Goal: Task Accomplishment & Management: Use online tool/utility

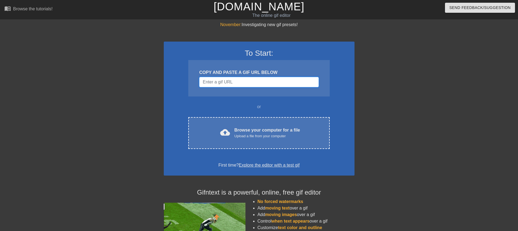
click at [270, 79] on input "Username" at bounding box center [258, 82] width 119 height 10
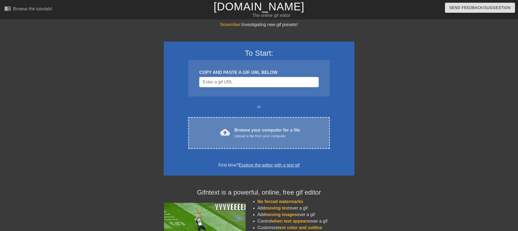
click at [267, 135] on div "Upload a file from your computer" at bounding box center [267, 136] width 66 height 5
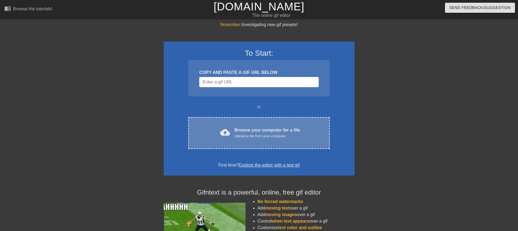
click at [268, 136] on div "Upload a file from your computer" at bounding box center [267, 136] width 66 height 5
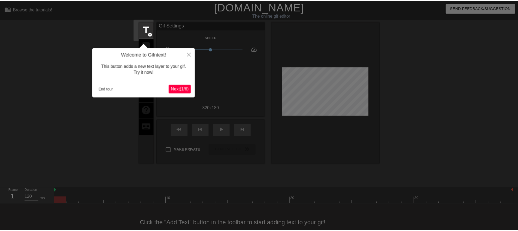
scroll to position [11, 0]
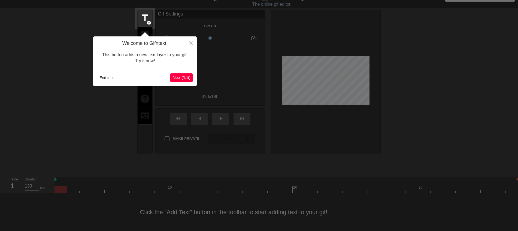
click at [180, 76] on span "Next ( 1 / 6 )" at bounding box center [181, 77] width 18 height 5
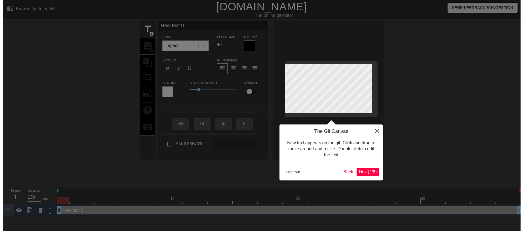
scroll to position [0, 0]
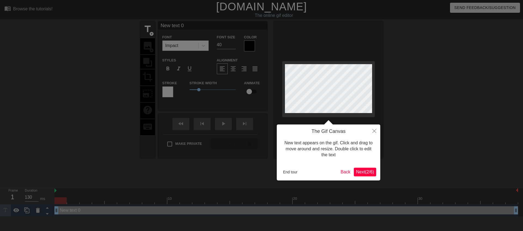
click at [180, 76] on div at bounding box center [261, 115] width 523 height 231
click at [357, 172] on span "Next ( 2 / 6 )" at bounding box center [365, 172] width 18 height 5
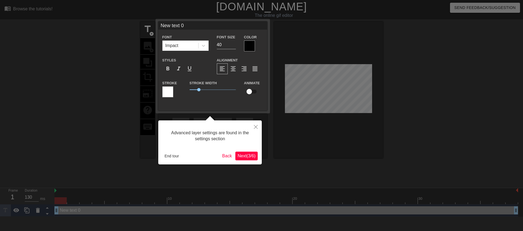
click at [242, 163] on div "Advanced layer settings are found in the settings section End tour Back Next ( …" at bounding box center [209, 143] width 103 height 44
click at [244, 160] on button "Next ( 3 / 6 )" at bounding box center [246, 156] width 22 height 9
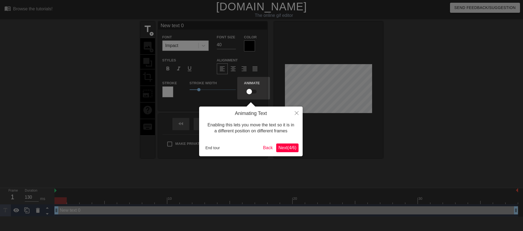
click at [289, 149] on span "Next ( 4 / 6 )" at bounding box center [287, 148] width 18 height 5
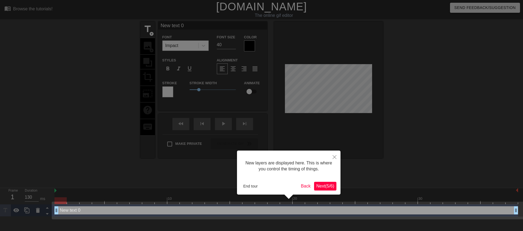
click at [330, 189] on button "Next ( 5 / 6 )" at bounding box center [325, 186] width 22 height 9
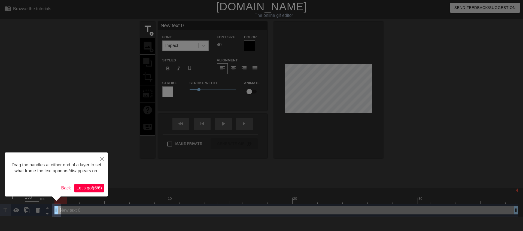
click at [93, 187] on span "Let's go! ( 6 / 6 )" at bounding box center [89, 188] width 25 height 5
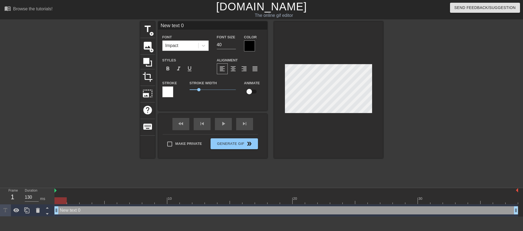
scroll to position [1, 2]
type input "New text"
type textarea "New text"
type input "New text"
type textarea "New text"
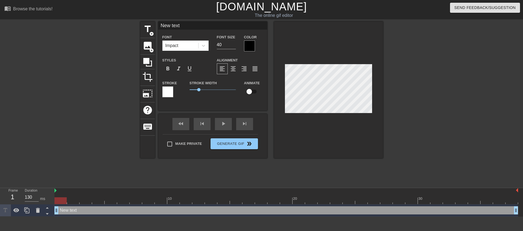
type input "New tex"
type textarea "New tex"
type input "New te"
type textarea "New te"
type input "New t"
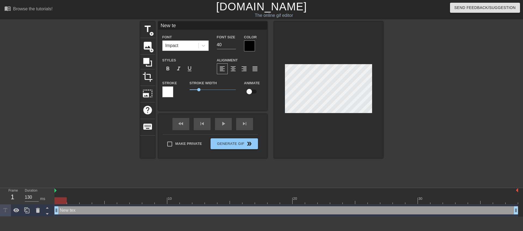
type textarea "New t"
type input "New"
type textarea "New"
type input "New"
type textarea "New"
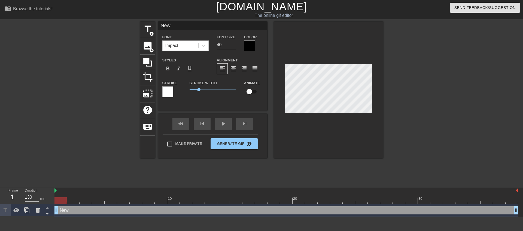
type input "Ne"
type textarea "Ne"
type input "N"
type textarea "N"
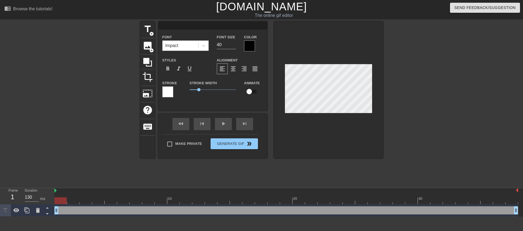
type input "ㄚ"
type textarea "ㄚ"
type input "阿"
type textarea "阿"
type input "阿ㄐ"
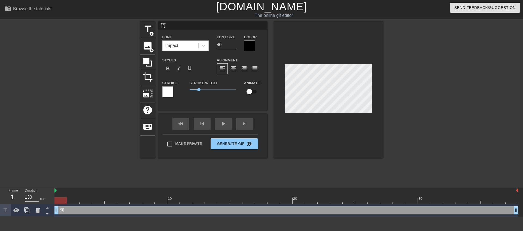
type textarea "阿ㄐ"
type input "阿ㄐㄧ"
type textarea "阿ㄐㄧ"
type input "阿ㄐㄧㄥ"
type textarea "阿ㄐㄧㄥ"
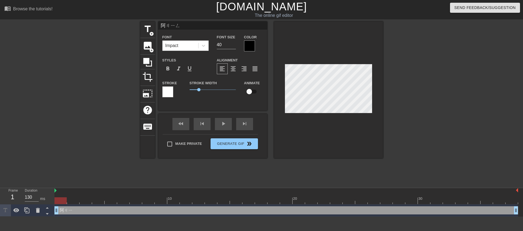
type input "阿精"
type textarea "阿精"
type input "阿精"
type textarea "阿精"
type input "阿精 ㄅ"
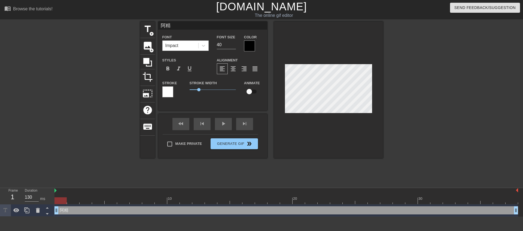
type textarea "阿精 ㄅ"
type input "阿精 ㄅㄨ"
type textarea "阿精 ㄅㄨ"
type input "阿精 不"
type textarea "阿精 不"
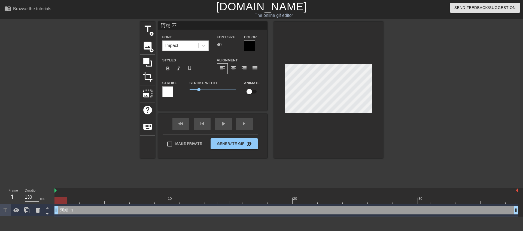
type input "阿精 不ㄧ"
type textarea "阿精 不ㄧ"
type input "阿精 不ㄧㄠ"
type textarea "阿精 不ㄧㄠ"
type input "阿精 步要"
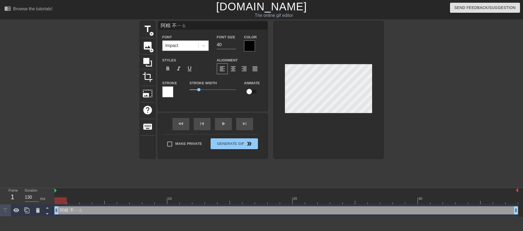
type textarea "阿精 步要"
type input "阿精 步要ㄗ"
type textarea "阿精 步要ㄗ"
type input "阿精 步要ㄗㄞ"
type textarea "阿精 步要ㄗㄞ"
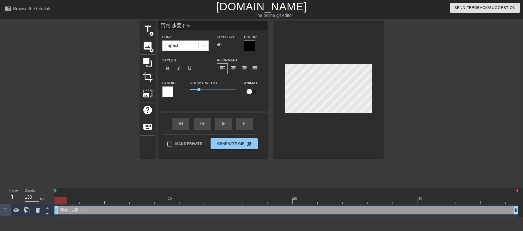
scroll to position [1, 2]
type input "阿精 不要在"
type textarea "阿精 不要在"
type input "阿精 不要在ㄔ"
type textarea "阿精 不要在ㄔ"
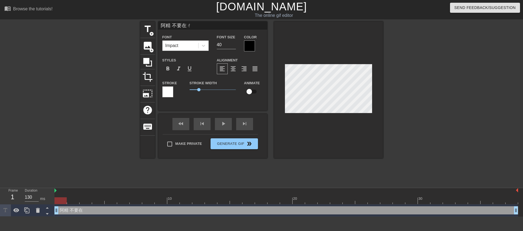
type input "阿精 不要再吃"
type textarea "阿精 不要再吃"
type input "阿精 不要再吃ㄌ"
type textarea "阿精 不要再吃ㄌ"
type input "阿精 不要再吃ㄌㄜ"
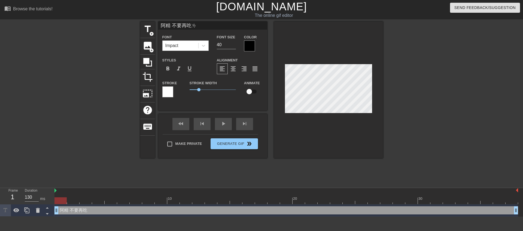
type textarea "阿精 不要再吃ㄌㄜ"
type input "阿精 不要再吃了"
type textarea "阿精 不要再吃了"
type input "阿精 不要再吃了"
type textarea "阿精 不要再吃了"
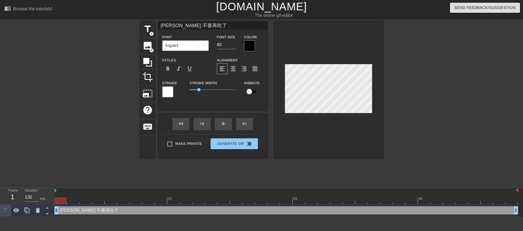
type input "阿精 不要再吃了 ㄏ"
type textarea "阿精 不要再吃了 ㄏ"
type input "阿精 不要再吃了 ㄏㄨ"
type textarea "阿精 不要再吃了 ㄏㄨ"
type input "阿精 不要再吃了 ㄏㄨㄟ"
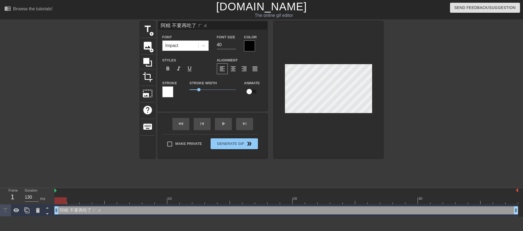
type textarea "阿精 不要再吃了 ㄏㄨㄟ"
type input "阿精 不要再吃了 會"
type textarea "阿精 不要再吃了 會"
type input "阿精 不要再吃了 會ㄅ"
type textarea "阿精 不要再吃了 會ㄅ"
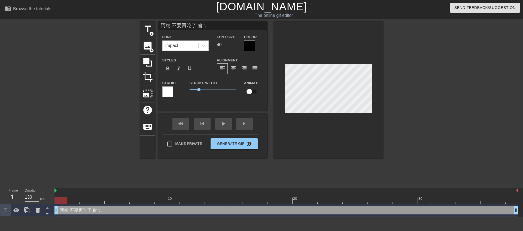
type input "阿精 不要再吃了 會ㄅㄟ"
type textarea "阿精 不要再吃了 會ㄅㄟ"
type input "阿精 不要再吃了 會被"
type textarea "阿精 不要再吃了 會被"
type input "阿精 不要再吃了 會被ㄕ"
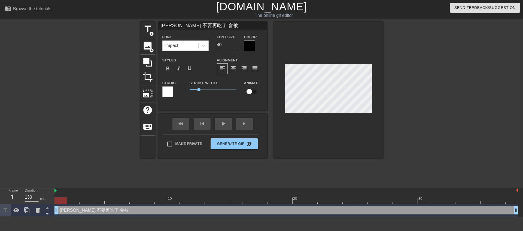
type textarea "阿精 不要再吃了 會被ㄕ"
type input "阿精 不要再吃了 會被ㄕㄚ"
type textarea "阿精 不要再吃了 會被ㄕㄚ"
type input "阿精 不要再吃了 會被殺"
type textarea "阿精 不要再吃了 會被殺"
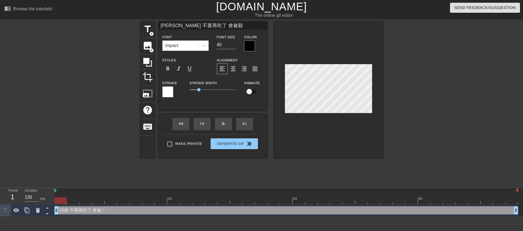
type input "阿精 不要再吃了 會被殺ㄉ"
type textarea "阿精 不要再吃了 會被殺ㄉ"
type input "阿精 不要再吃了 會被殺ㄉㄧ"
type textarea "阿精 不要再吃了 會被殺ㄉㄧ"
type input "阿精 不要再吃了 會被殺ㄉㄧㄠ"
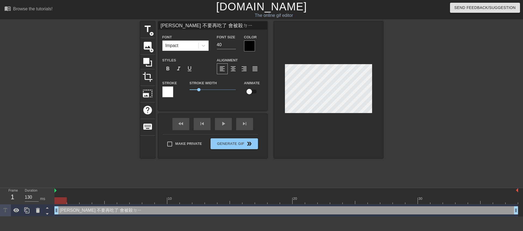
type textarea "阿精 不要再吃了 會被殺ㄉㄧㄠ"
type input "阿精 不要再吃了 會被殺掉"
type textarea "阿精 不要再吃了 會被殺掉"
type input "阿精 不要再吃了 會被殺掉ㄉ"
type textarea "阿精 不要再吃了 會被殺掉ㄉ"
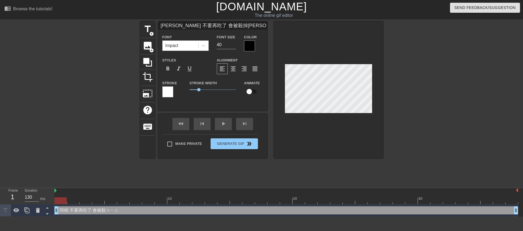
type input "阿精 不要再吃了 會被殺掉ㄉㄜ"
type textarea "阿精 不要再吃了 會被殺掉ㄉㄜ"
type input "阿精 不要再吃了 會被殺掉的"
type textarea "阿精 不要再吃了 會被殺掉的"
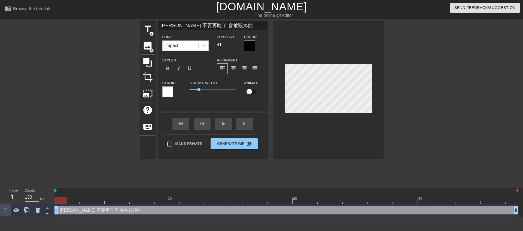
click at [233, 44] on input "41" at bounding box center [226, 45] width 19 height 9
click at [233, 44] on input "42" at bounding box center [226, 45] width 19 height 9
click at [234, 46] on input "25" at bounding box center [226, 45] width 19 height 9
click at [234, 46] on input "24" at bounding box center [226, 45] width 19 height 9
click at [234, 46] on input "22" at bounding box center [226, 45] width 19 height 9
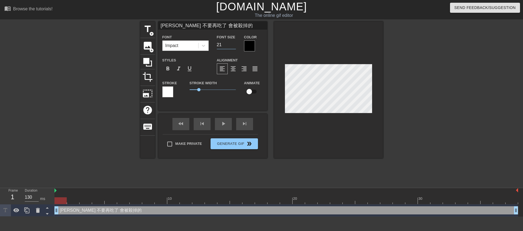
click at [234, 46] on input "21" at bounding box center [226, 45] width 19 height 9
type input "20"
click at [235, 47] on input "20" at bounding box center [226, 45] width 19 height 9
click at [233, 41] on input "20" at bounding box center [226, 45] width 19 height 9
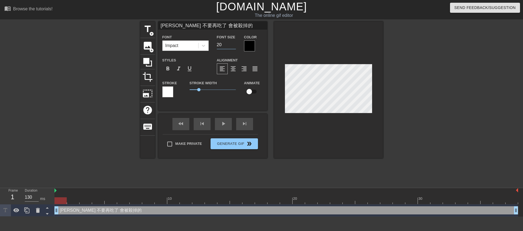
click at [233, 41] on input "20" at bounding box center [226, 45] width 19 height 9
click at [234, 42] on input "21" at bounding box center [226, 45] width 19 height 9
click at [234, 42] on input "22" at bounding box center [226, 45] width 19 height 9
click at [234, 42] on input "23" at bounding box center [226, 45] width 19 height 9
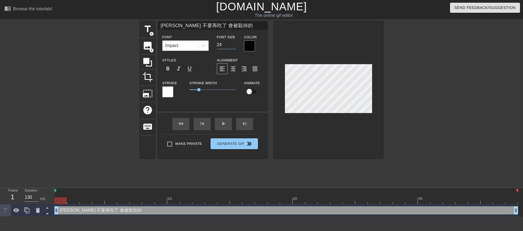
click at [234, 42] on input "24" at bounding box center [226, 45] width 19 height 9
type input "25"
click at [234, 42] on input "25" at bounding box center [226, 45] width 19 height 9
click at [173, 93] on div "Stroke" at bounding box center [171, 89] width 19 height 18
click at [170, 94] on div at bounding box center [167, 92] width 11 height 11
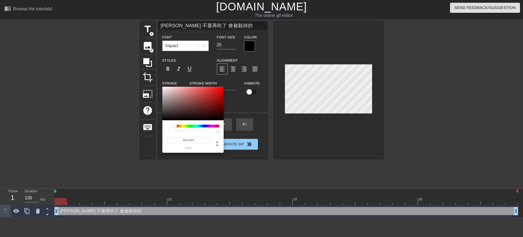
click at [215, 126] on div at bounding box center [197, 125] width 44 height 3
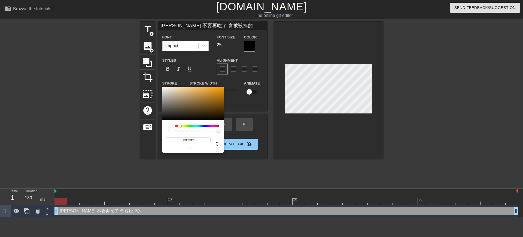
drag, startPoint x: 176, startPoint y: 125, endPoint x: 184, endPoint y: 126, distance: 8.5
click at [181, 126] on div at bounding box center [179, 125] width 3 height 3
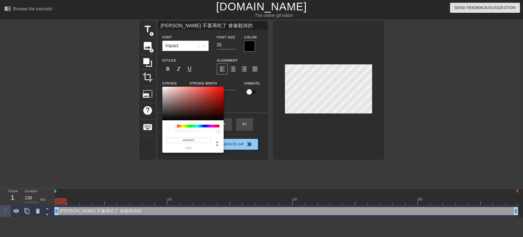
drag, startPoint x: 183, startPoint y: 125, endPoint x: 158, endPoint y: 126, distance: 25.1
click at [158, 126] on div "#FFFFFF hex" at bounding box center [261, 118] width 523 height 237
click at [218, 94] on div at bounding box center [192, 104] width 61 height 34
click at [215, 100] on div at bounding box center [192, 104] width 61 height 34
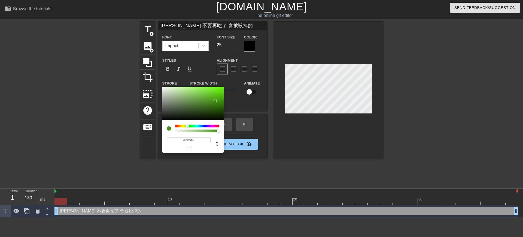
click at [187, 126] on div at bounding box center [197, 125] width 44 height 3
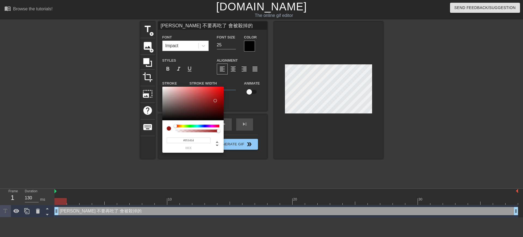
drag, startPoint x: 186, startPoint y: 126, endPoint x: 161, endPoint y: 127, distance: 24.8
click at [163, 128] on div "#951414 hex" at bounding box center [192, 136] width 61 height 32
type input "#FFFFFF"
drag, startPoint x: 168, startPoint y: 90, endPoint x: 145, endPoint y: 66, distance: 33.1
click at [145, 66] on div "#FFFFFF hex" at bounding box center [261, 118] width 523 height 237
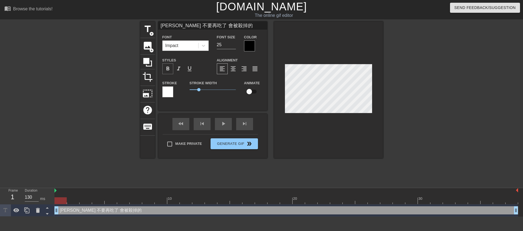
click at [170, 66] on span "format_bold" at bounding box center [167, 69] width 7 height 7
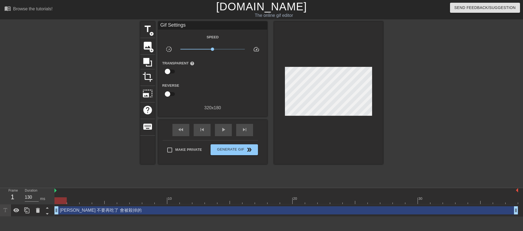
click at [464, 122] on div at bounding box center [430, 103] width 82 height 163
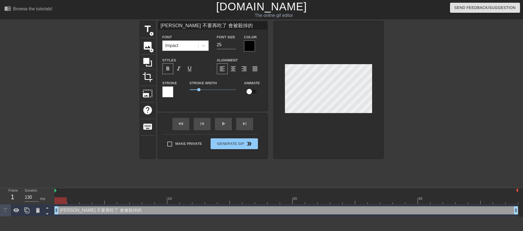
click at [171, 70] on span "format_bold" at bounding box center [167, 69] width 7 height 7
click at [235, 69] on span "format_align_center" at bounding box center [233, 69] width 7 height 7
click at [233, 69] on span "format_align_center" at bounding box center [233, 69] width 7 height 7
drag, startPoint x: 228, startPoint y: 69, endPoint x: 221, endPoint y: 69, distance: 7.1
click at [228, 69] on div "format_align_center" at bounding box center [233, 68] width 11 height 11
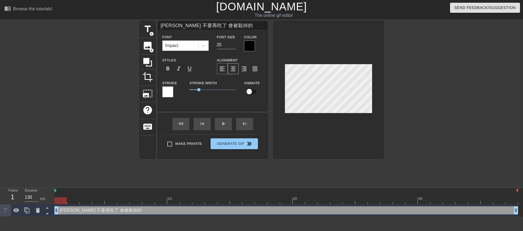
click at [221, 69] on span "format_align_left" at bounding box center [222, 69] width 7 height 7
click at [252, 46] on div at bounding box center [249, 46] width 11 height 11
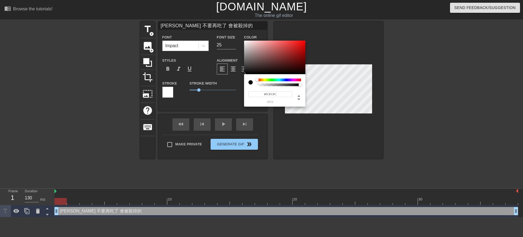
type input "#FFFFFF"
drag, startPoint x: 249, startPoint y: 51, endPoint x: 228, endPoint y: 32, distance: 28.0
click at [228, 32] on div "#FFFFFF hex" at bounding box center [261, 118] width 523 height 237
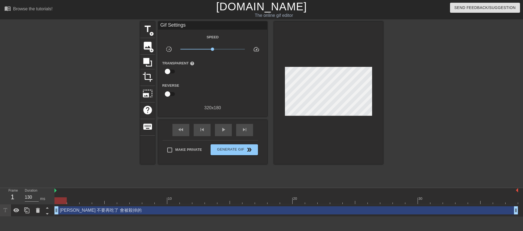
click at [425, 102] on div at bounding box center [430, 103] width 82 height 163
click at [77, 150] on div at bounding box center [93, 103] width 82 height 163
click at [58, 193] on div at bounding box center [285, 190] width 463 height 5
drag, startPoint x: 64, startPoint y: 202, endPoint x: 67, endPoint y: 201, distance: 3.4
click at [67, 201] on div at bounding box center [73, 201] width 12 height 7
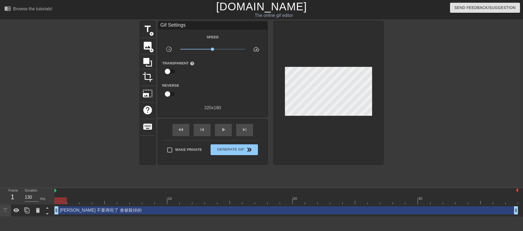
drag, startPoint x: 68, startPoint y: 201, endPoint x: 61, endPoint y: 201, distance: 6.8
click at [61, 201] on div at bounding box center [60, 201] width 12 height 7
click at [75, 144] on div at bounding box center [93, 103] width 82 height 163
click at [222, 130] on span "play_arrow" at bounding box center [223, 130] width 7 height 7
click at [222, 130] on span "pause" at bounding box center [223, 130] width 7 height 7
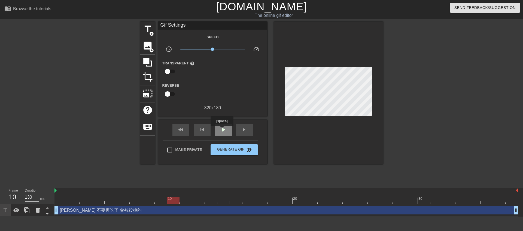
click at [221, 130] on span "play_arrow" at bounding box center [223, 130] width 7 height 7
click at [221, 130] on span "pause" at bounding box center [223, 130] width 7 height 7
click at [221, 130] on span "play_arrow" at bounding box center [223, 130] width 7 height 7
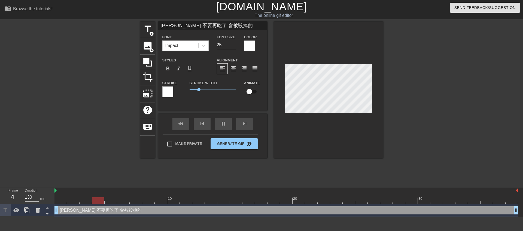
scroll to position [1, 3]
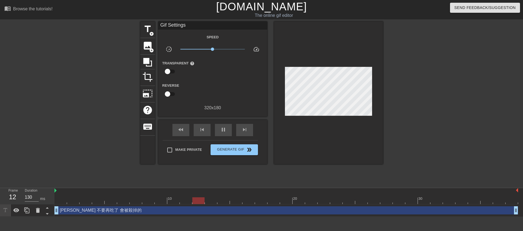
click at [56, 139] on div at bounding box center [93, 103] width 82 height 163
click at [222, 133] on div "pause" at bounding box center [223, 130] width 17 height 12
click at [218, 136] on div "fast_rewind skip_previous play_arrow skip_next" at bounding box center [212, 130] width 89 height 20
click at [219, 134] on div "play_arrow" at bounding box center [223, 130] width 17 height 12
click at [219, 134] on div "pause" at bounding box center [223, 130] width 17 height 12
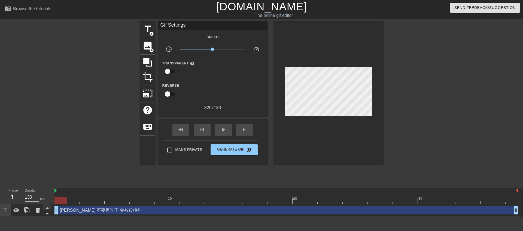
drag, startPoint x: 113, startPoint y: 200, endPoint x: 47, endPoint y: 207, distance: 65.8
click at [47, 207] on div "Frame 1 Duration 130 ms 10 20 30 阿精 不要再吃了 會被殺掉的 drag_handle drag_handle" at bounding box center [261, 202] width 523 height 29
drag, startPoint x: 59, startPoint y: 190, endPoint x: 66, endPoint y: 190, distance: 7.4
click at [66, 190] on div at bounding box center [285, 190] width 463 height 5
drag, startPoint x: 58, startPoint y: 212, endPoint x: 44, endPoint y: 218, distance: 15.3
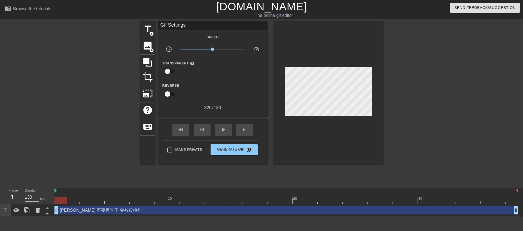
click at [44, 217] on html "menu_book Browse the tutorials! Gifntext.com The online gif editor Send Feedbac…" at bounding box center [261, 108] width 523 height 217
drag, startPoint x: 58, startPoint y: 209, endPoint x: 46, endPoint y: 213, distance: 12.2
click at [46, 213] on div "Frame 1 Duration 130 ms 10 20 30 阿精 不要再吃了 會被殺掉的 drag_handle drag_handle" at bounding box center [261, 202] width 523 height 29
click at [77, 200] on div at bounding box center [285, 201] width 463 height 7
click at [59, 203] on div at bounding box center [285, 201] width 463 height 7
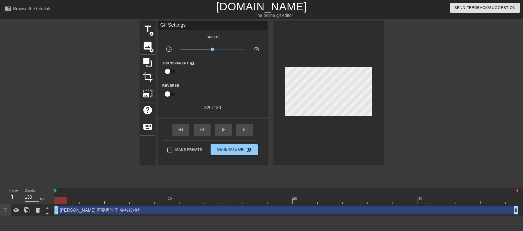
drag, startPoint x: 60, startPoint y: 201, endPoint x: 53, endPoint y: 198, distance: 7.8
click at [53, 198] on div "Frame 1 Duration 130 ms 10 20 30 阿精 不要再吃了 會被殺掉的 drag_handle drag_handle" at bounding box center [261, 202] width 523 height 29
drag, startPoint x: 58, startPoint y: 192, endPoint x: 69, endPoint y: 192, distance: 10.9
click at [69, 192] on div at bounding box center [285, 190] width 463 height 5
drag, startPoint x: 58, startPoint y: 189, endPoint x: 84, endPoint y: 190, distance: 26.4
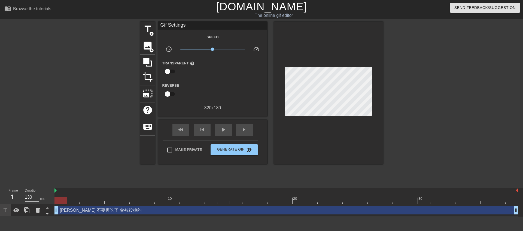
click at [84, 190] on div at bounding box center [285, 190] width 463 height 5
click at [18, 105] on div "title add_circle image add_circle crop photo_size_select_large help keyboard Gi…" at bounding box center [261, 103] width 523 height 163
drag, startPoint x: 59, startPoint y: 202, endPoint x: 58, endPoint y: 196, distance: 6.3
click at [58, 196] on div "10 20 30" at bounding box center [285, 196] width 463 height 16
drag, startPoint x: 56, startPoint y: 188, endPoint x: 82, endPoint y: 189, distance: 25.9
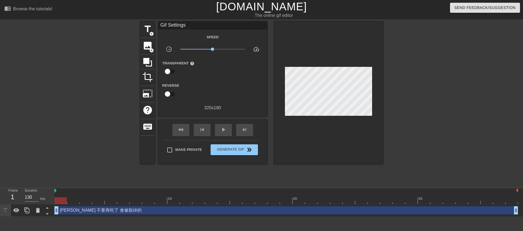
click at [82, 189] on div at bounding box center [285, 190] width 463 height 5
click at [170, 193] on div at bounding box center [285, 190] width 463 height 5
click at [164, 201] on div at bounding box center [285, 201] width 463 height 7
drag, startPoint x: 142, startPoint y: 200, endPoint x: 105, endPoint y: 203, distance: 37.4
click at [155, 203] on div at bounding box center [161, 201] width 12 height 7
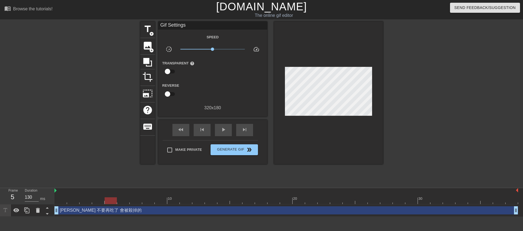
click at [56, 203] on div at bounding box center [285, 201] width 463 height 7
drag, startPoint x: 56, startPoint y: 211, endPoint x: 102, endPoint y: 211, distance: 46.0
click at [102, 211] on div "阿精 不要再吃了 會被殺掉的 drag_handle drag_handle" at bounding box center [285, 211] width 463 height 8
drag, startPoint x: 102, startPoint y: 211, endPoint x: 60, endPoint y: 212, distance: 42.0
click at [37, 211] on div "Frame 5 Duration 130 ms 10 20 30 阿精 不要再吃了 會被殺掉的 drag_handle drag_handle" at bounding box center [261, 202] width 523 height 29
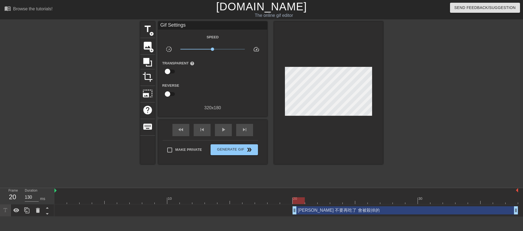
drag, startPoint x: 108, startPoint y: 213, endPoint x: 294, endPoint y: 205, distance: 185.6
click at [294, 205] on div "阿精 不要再吃了 會被殺掉的 drag_handle drag_handle" at bounding box center [285, 211] width 463 height 12
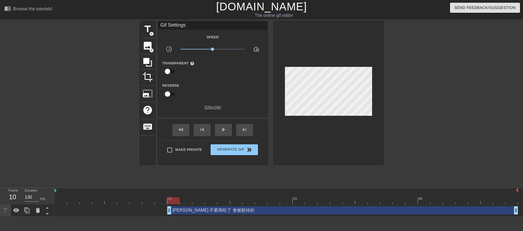
drag, startPoint x: 296, startPoint y: 214, endPoint x: 168, endPoint y: 224, distance: 127.9
click at [168, 217] on html "menu_book Browse the tutorials! Gifntext.com The online gif editor Send Feedbac…" at bounding box center [261, 108] width 523 height 217
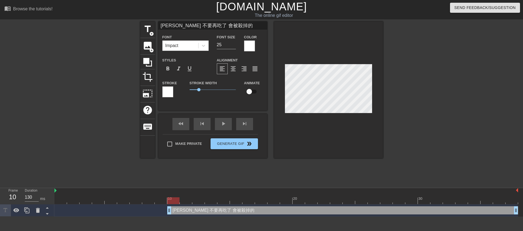
scroll to position [1, 1]
type input "阿 不要再吃了 會被殺掉的"
type textarea "阿 不要再吃了 會被殺掉的"
type input "不要再吃了 會被殺掉的"
type textarea "不要再吃了 會被殺掉的"
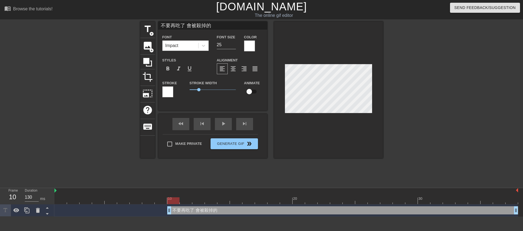
scroll to position [1, 2]
type input "不要再吃 會被殺掉的"
type textarea "不要再吃 會被殺掉的"
type input "不要再 會被殺掉的"
type textarea "不要再 會被殺掉的"
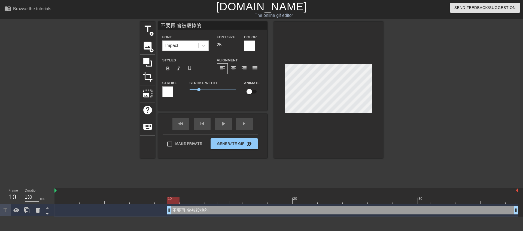
type input "不要 會被殺掉的"
type textarea "不要 會被殺掉的"
type input "不要t 會被殺掉的"
type textarea "不要t 會被殺掉的"
type input "不要t 會被殺掉的"
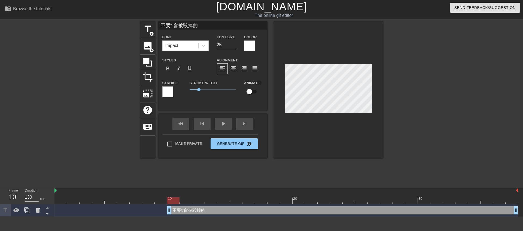
type textarea "不要t 會被殺掉的"
type input "不要t 會被殺掉的"
type textarea "不要t 會被殺掉的"
type input "不要 會被殺掉的"
type textarea "不要 會被殺掉的"
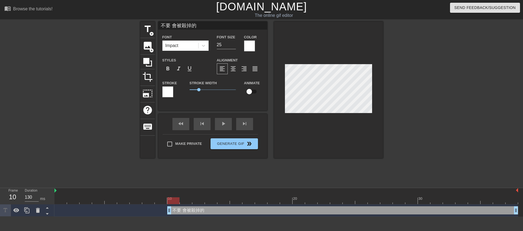
type input "不要ㄔ 會被殺掉的"
type textarea "不要ㄔ 會被殺掉的"
type input "不要吃 會被殺掉的"
type textarea "不要吃 會被殺掉的"
type input "不要吃ㄊ 會被殺掉的"
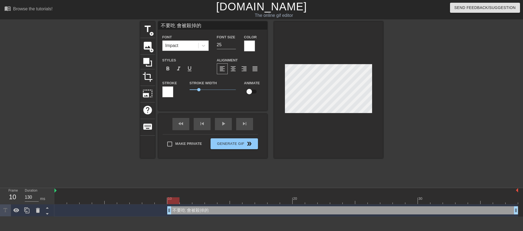
type textarea "不要吃ㄊ 會被殺掉的"
type input "不要吃ㄊㄞ 會被殺掉的"
type textarea "不要吃ㄊㄞ 會被殺掉的"
type input "不要吃太 會被殺掉的"
type textarea "不要吃太 會被殺掉的"
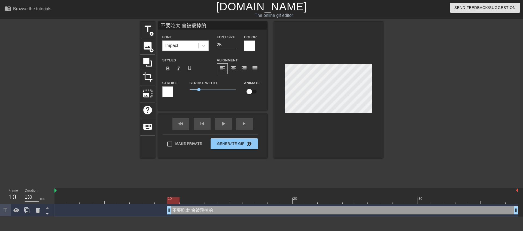
type input "不要吃太ㄆ 會被殺掉的"
type textarea "不要吃太ㄆ 會被殺掉的"
type input "不要吃太ㄆㄤ 會被殺掉的"
type textarea "不要吃太ㄆㄤ 會被殺掉的"
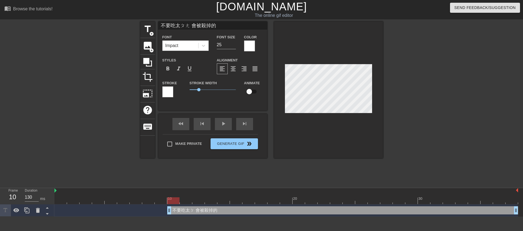
type input "不要吃太胖 會被殺掉的"
type textarea "不要吃太胖 會被殺掉的"
type input "不要吃太胖 會被殺掉的"
type textarea "不要吃太胖 會被殺掉的"
click at [440, 129] on div at bounding box center [430, 103] width 82 height 163
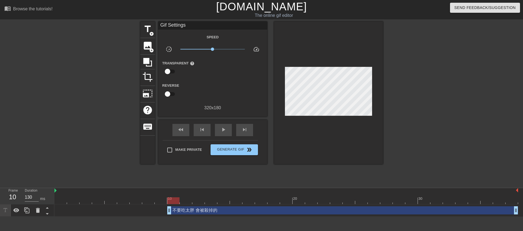
click at [57, 213] on div "不要吃太胖 會被殺掉的 drag_handle drag_handle" at bounding box center [285, 211] width 463 height 8
click at [171, 205] on div "10 20 30" at bounding box center [285, 196] width 463 height 16
drag, startPoint x: 168, startPoint y: 212, endPoint x: 187, endPoint y: 210, distance: 18.6
click at [180, 217] on html "menu_book Browse the tutorials! Gifntext.com The online gif editor Send Feedbac…" at bounding box center [261, 108] width 523 height 217
drag, startPoint x: 170, startPoint y: 223, endPoint x: 167, endPoint y: 222, distance: 2.7
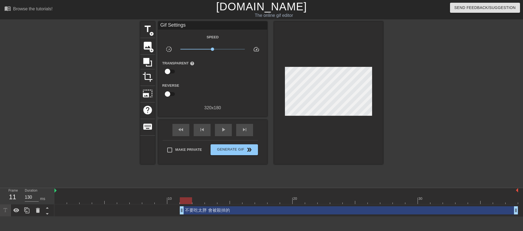
click at [168, 217] on html "menu_book Browse the tutorials! Gifntext.com The online gif editor Send Feedbac…" at bounding box center [261, 108] width 523 height 217
click at [147, 30] on span "title" at bounding box center [147, 29] width 10 height 10
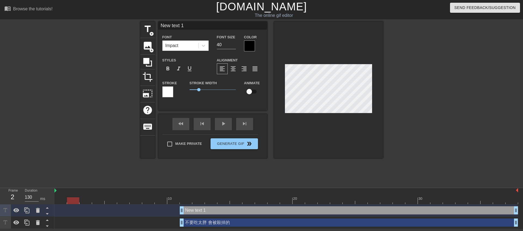
drag, startPoint x: 190, startPoint y: 201, endPoint x: 53, endPoint y: 205, distance: 137.6
click at [53, 205] on div "Frame 2 Duration 130 ms 10 20 30 New text 1 drag_handle drag_handle 不要吃太胖 會被殺掉的…" at bounding box center [261, 208] width 523 height 41
click at [68, 199] on div at bounding box center [285, 201] width 463 height 7
drag, startPoint x: 63, startPoint y: 198, endPoint x: 57, endPoint y: 198, distance: 6.0
click at [57, 198] on div at bounding box center [60, 201] width 12 height 7
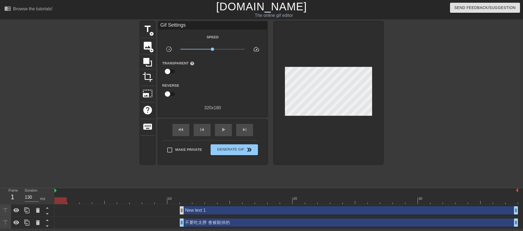
click at [180, 210] on div "New text 1 drag_handle drag_handle" at bounding box center [285, 211] width 463 height 8
drag, startPoint x: 183, startPoint y: 211, endPoint x: 49, endPoint y: 218, distance: 134.2
click at [49, 218] on div "Frame 1 Duration 130 ms 10 20 30 New text 1 drag_handle drag_handle 不要吃太胖 會被殺掉的…" at bounding box center [261, 208] width 523 height 41
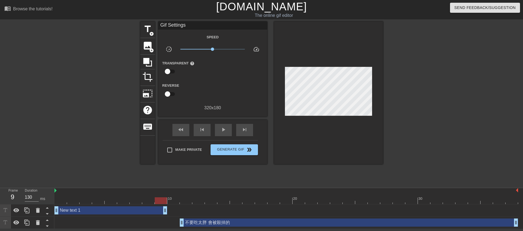
drag, startPoint x: 515, startPoint y: 212, endPoint x: 164, endPoint y: 217, distance: 351.1
click at [164, 217] on div "New text 1 drag_handle drag_handle 不要吃太胖 會被殺掉的 drag_handle drag_handle" at bounding box center [288, 217] width 468 height 25
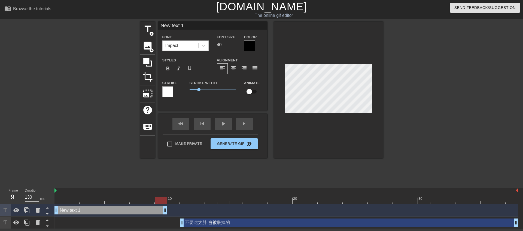
scroll to position [1, 1]
type input "New text"
type textarea "New text"
type input "New text"
type textarea "New text"
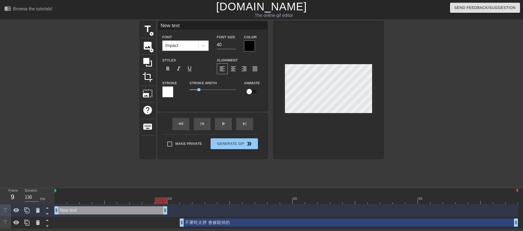
type input "New tex"
type textarea "New tex"
type input "New te"
type textarea "New te"
type input "New t"
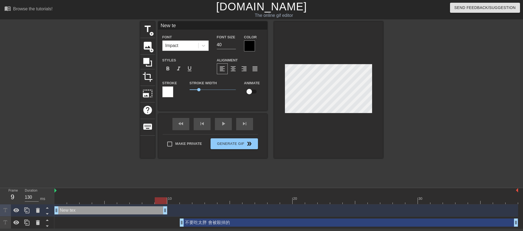
type textarea "New t"
type input "New"
type textarea "New"
type input "New"
type textarea "New"
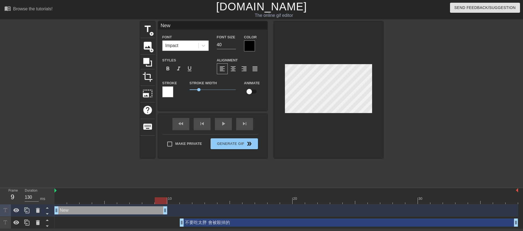
type input "Ne"
type textarea "Ne"
type input "N"
type textarea "N"
type input "ㄚ"
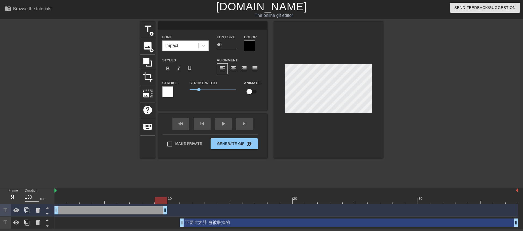
type textarea "ㄚ"
type input "阿"
type textarea "阿"
type input "阿ㄐ"
type textarea "阿ㄐ"
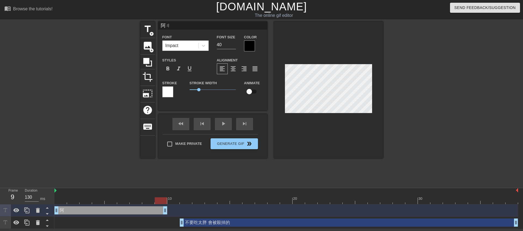
type input "阿ㄐㄧ"
type textarea "阿ㄐㄧ"
type input "阿ㄐㄧㄥ"
type textarea "阿ㄐㄧㄥ"
type input "阿精"
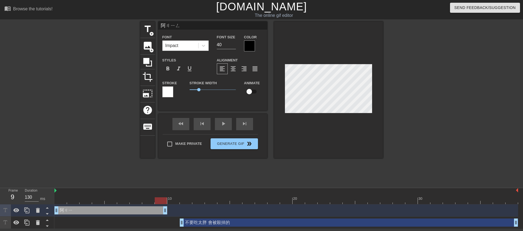
type textarea "阿精"
type input "阿精"
type textarea "阿精"
type input "阿精 ㄨ"
type textarea "阿精 ㄨ"
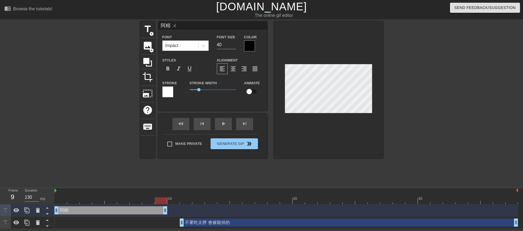
type input "阿精 ㄨㄛ"
type textarea "阿精 ㄨㄛ"
type input "阿精 我"
type textarea "阿精 我"
type input "阿精 我ㄨ"
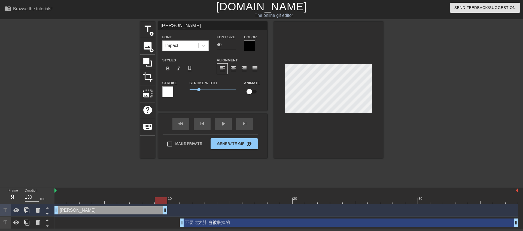
type textarea "阿精 我ㄨ"
type input "阿精 我ㄏㄨ"
type textarea "阿精 我ㄏㄨ"
type input "阿精 我ㄏㄨㄟ"
type textarea "阿精 我ㄏㄨㄟ"
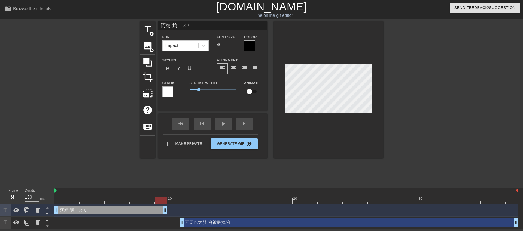
type input "阿精 我會"
type textarea "阿精 我會"
type input "阿精 我會ㄌ"
type textarea "阿精 我會ㄌ"
type input "阿精 我會ㄌㄞ"
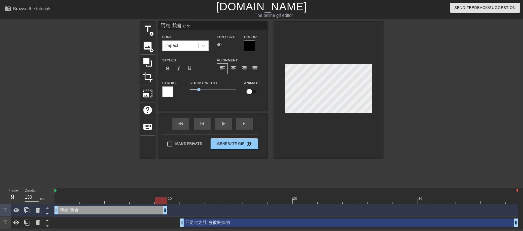
type textarea "阿精 我會ㄌㄞ"
type input "阿精 我會來"
type textarea "阿精 我會來"
type input "阿精 我會來ㄧ"
type textarea "阿精 我會來ㄧ"
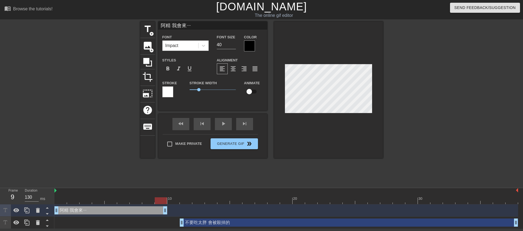
type input "阿精 我會來ㄐㄧ"
type textarea "阿精 我會來ㄐㄧ"
type input "阿精 我會來ㄐㄧㄡ"
type textarea "阿精 我會來ㄐㄧㄡ"
type input "阿精 我會來救"
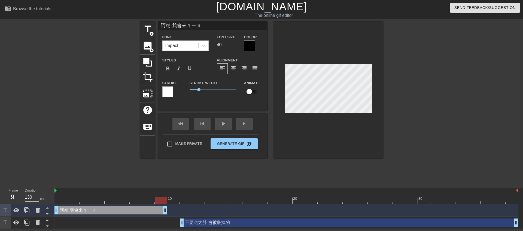
type textarea "阿精 我會來救"
click at [235, 45] on input "39" at bounding box center [226, 45] width 19 height 9
click at [234, 46] on input "38" at bounding box center [226, 45] width 19 height 9
click at [234, 46] on input "37" at bounding box center [226, 45] width 19 height 9
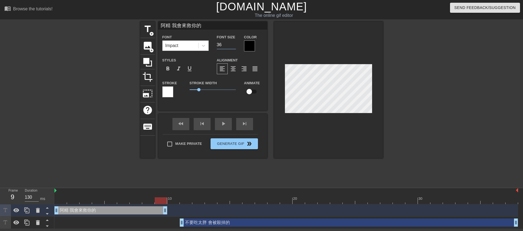
click at [234, 46] on input "36" at bounding box center [226, 45] width 19 height 9
click at [234, 46] on input "35" at bounding box center [226, 45] width 19 height 9
click at [234, 46] on input "34" at bounding box center [226, 45] width 19 height 9
click at [234, 46] on input "33" at bounding box center [226, 45] width 19 height 9
click at [234, 46] on input "32" at bounding box center [226, 45] width 19 height 9
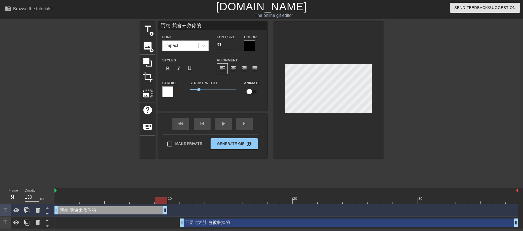
click at [234, 46] on input "31" at bounding box center [226, 45] width 19 height 9
click at [234, 46] on input "30" at bounding box center [226, 45] width 19 height 9
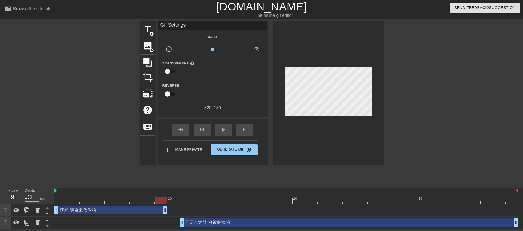
click at [310, 118] on div at bounding box center [328, 93] width 109 height 143
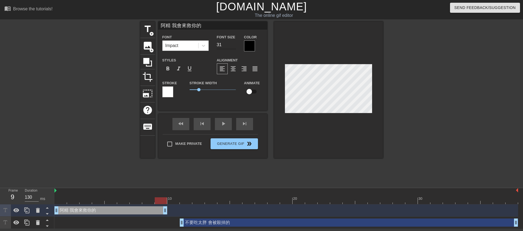
click at [235, 44] on input "31" at bounding box center [226, 45] width 19 height 9
click at [235, 44] on input "32" at bounding box center [226, 45] width 19 height 9
click at [235, 44] on input "33" at bounding box center [226, 45] width 19 height 9
click at [235, 44] on input "34" at bounding box center [226, 45] width 19 height 9
click at [235, 44] on input "35" at bounding box center [226, 45] width 19 height 9
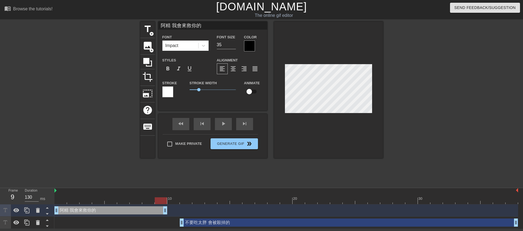
click at [250, 39] on label "Color" at bounding box center [250, 37] width 13 height 5
click at [251, 44] on div at bounding box center [249, 46] width 11 height 11
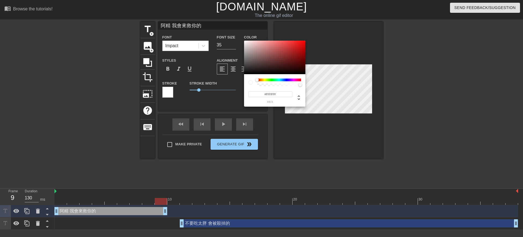
drag, startPoint x: 249, startPoint y: 53, endPoint x: 238, endPoint y: 26, distance: 28.7
click at [238, 26] on div "#FFFFFF hex" at bounding box center [261, 118] width 523 height 237
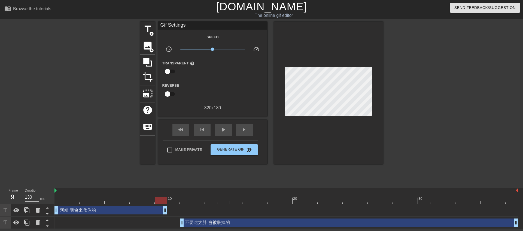
click at [431, 98] on div at bounding box center [430, 103] width 82 height 163
click at [459, 88] on div at bounding box center [430, 103] width 82 height 163
click at [222, 133] on div "play_arrow" at bounding box center [223, 130] width 17 height 12
click at [224, 124] on div "pause" at bounding box center [223, 130] width 17 height 12
click at [195, 225] on div "不要吃太胖 會被殺掉的 drag_handle drag_handle" at bounding box center [349, 223] width 338 height 8
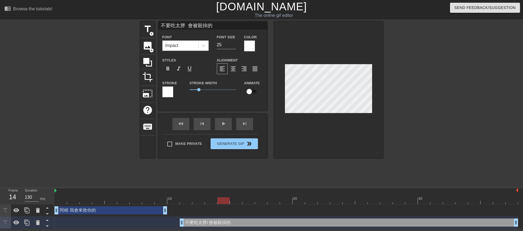
scroll to position [1, 2]
click at [234, 43] on input "26" at bounding box center [226, 45] width 19 height 9
click at [234, 43] on input "27" at bounding box center [226, 45] width 19 height 9
click at [234, 43] on input "28" at bounding box center [226, 45] width 19 height 9
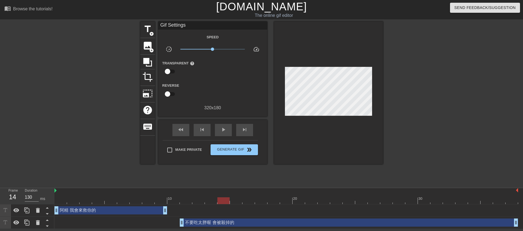
click at [432, 107] on div at bounding box center [430, 103] width 82 height 163
click at [222, 127] on span "play_arrow" at bounding box center [223, 130] width 7 height 7
click at [240, 152] on span "Generate Gif double_arrow" at bounding box center [234, 150] width 43 height 7
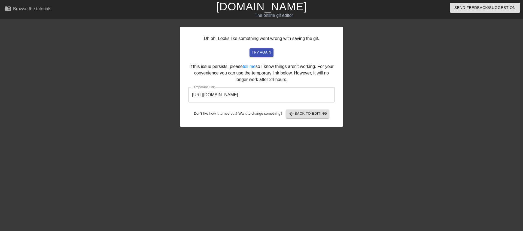
click at [268, 90] on input "https://www.gifntext.com/temp_generations/Nta73idO.gif" at bounding box center [261, 94] width 147 height 15
click at [297, 93] on input "https://www.gifntext.com/temp_generations/Nta73idO.gif" at bounding box center [261, 94] width 147 height 15
click at [267, 91] on input "https://www.gifntext.com/temp_generations/Nta73idO.gif" at bounding box center [261, 94] width 147 height 15
click at [242, 109] on div "Uh oh. Looks like something went wrong with saving the gif. try again If this i…" at bounding box center [261, 77] width 163 height 100
click at [245, 100] on input "https://www.gifntext.com/temp_generations/Nta73idO.gif" at bounding box center [261, 94] width 147 height 15
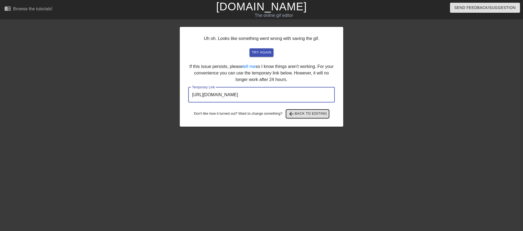
click at [310, 113] on span "arrow_back Back to Editing" at bounding box center [307, 114] width 39 height 7
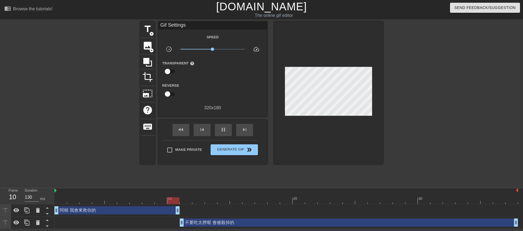
drag, startPoint x: 165, startPoint y: 210, endPoint x: 180, endPoint y: 210, distance: 15.0
click at [180, 210] on div "阿精 我會來救你的 drag_handle drag_handle" at bounding box center [285, 211] width 463 height 8
click at [234, 150] on span "Generate Gif double_arrow" at bounding box center [234, 150] width 43 height 7
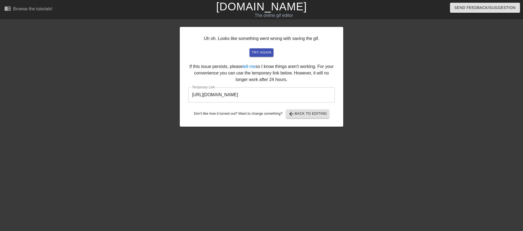
click at [257, 47] on div "Uh oh. Looks like something went wrong with saving the gif. try again If this i…" at bounding box center [261, 77] width 163 height 100
click at [262, 51] on span "try again" at bounding box center [262, 53] width 20 height 6
click at [219, 96] on input "https://www.gifntext.com/temp_generations/Jv5N2dPP.gif" at bounding box center [261, 94] width 147 height 15
click at [315, 117] on span "arrow_back Back to Editing" at bounding box center [307, 114] width 39 height 7
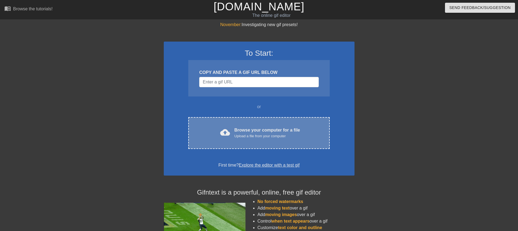
click at [264, 130] on div "Browse your computer for a file Upload a file from your computer" at bounding box center [267, 133] width 66 height 12
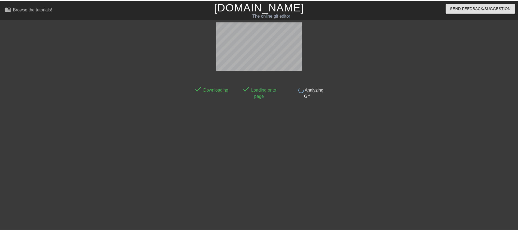
scroll to position [11, 0]
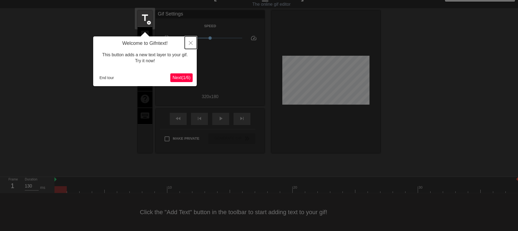
click at [190, 41] on icon "Close" at bounding box center [191, 43] width 4 height 4
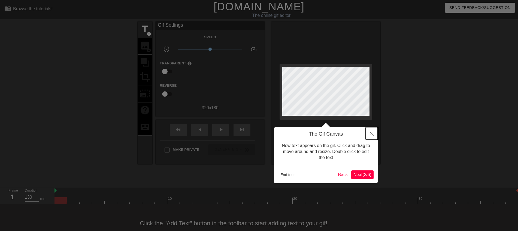
click at [370, 132] on button "Close" at bounding box center [371, 133] width 12 height 13
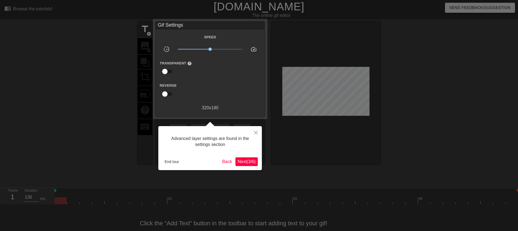
scroll to position [11, 0]
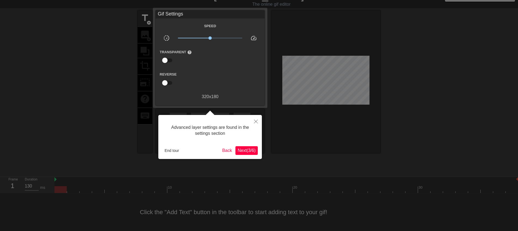
click at [370, 132] on div at bounding box center [259, 110] width 518 height 243
click at [249, 149] on span "Next ( 3 / 6 )" at bounding box center [246, 150] width 18 height 5
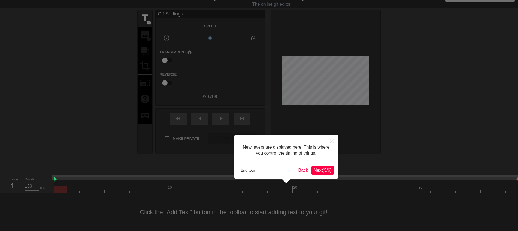
click at [315, 169] on span "Next ( 5 / 6 )" at bounding box center [322, 170] width 18 height 5
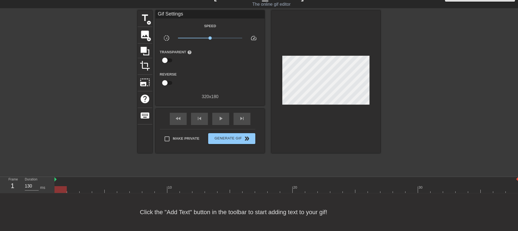
click at [60, 191] on div at bounding box center [60, 190] width 12 height 7
click at [61, 125] on div at bounding box center [90, 91] width 82 height 163
drag, startPoint x: 57, startPoint y: 188, endPoint x: 55, endPoint y: 176, distance: 12.4
click at [55, 176] on div "menu_book Browse the tutorials! Gifntext.com The online gif editor Send Feedbac…" at bounding box center [259, 110] width 518 height 243
click at [150, 21] on span "add_circle" at bounding box center [149, 22] width 5 height 5
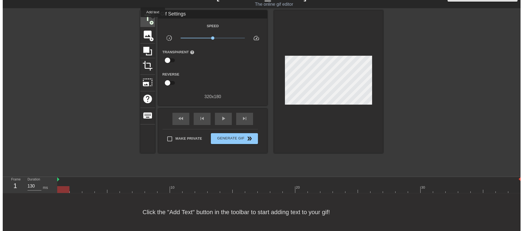
scroll to position [0, 0]
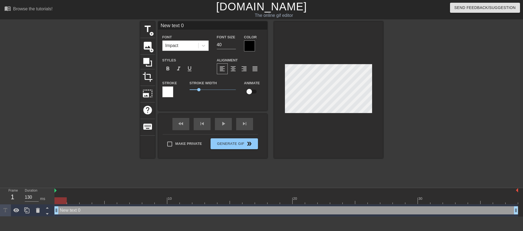
type input "New text"
type textarea "New text"
type input "New text"
type textarea "New text"
type input "New tex"
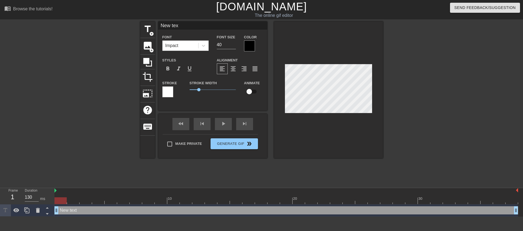
type textarea "New tex"
type input "New te"
type textarea "New te"
type input "New t"
type textarea "New t"
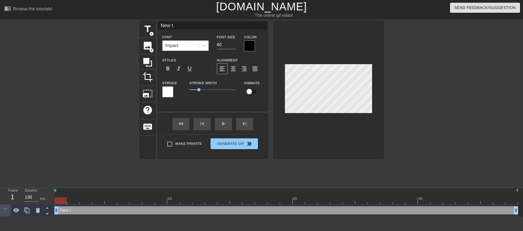
type input "New"
type textarea "New"
type input "New"
type textarea "New"
type input "Ne"
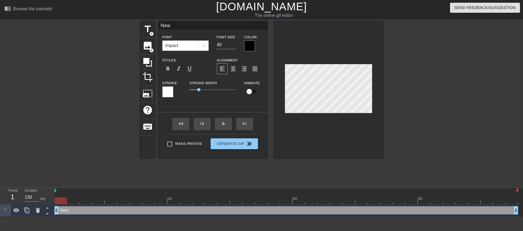
type textarea "Ne"
type input "N"
type textarea "N"
type input "Nf"
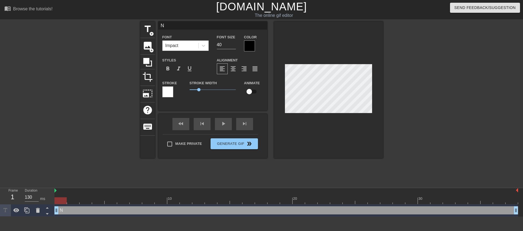
type textarea "Nf"
type input "N"
type textarea "N"
type input "ㄚ"
type textarea "ㄚ"
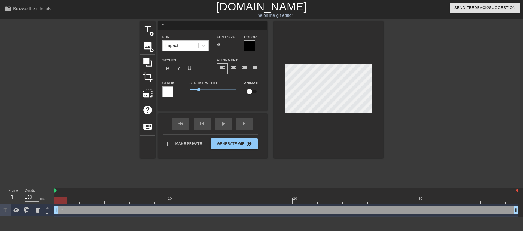
type input "阿"
type textarea "阿"
type input "阿ㄧ"
type textarea "阿ㄧ"
type input "阿ㄐㄧ"
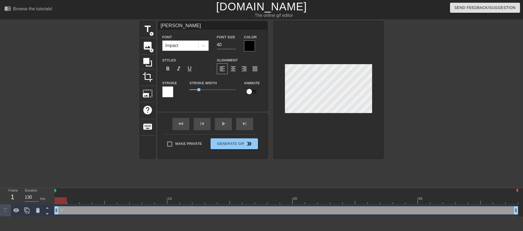
type textarea "阿ㄐㄧ"
type input "阿ㄐㄧㄥ"
type textarea "阿ㄐㄧㄥ"
type input "阿精"
type textarea "阿精"
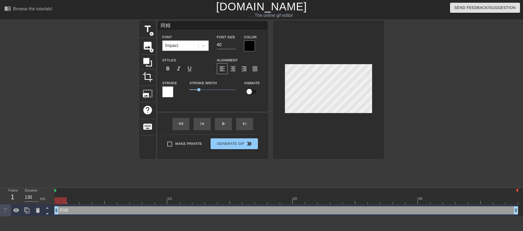
type input "阿精"
type textarea "阿精"
type input "阿精 ㄨ"
type textarea "阿精 ㄨ"
type input "阿精 ㄨㄛ"
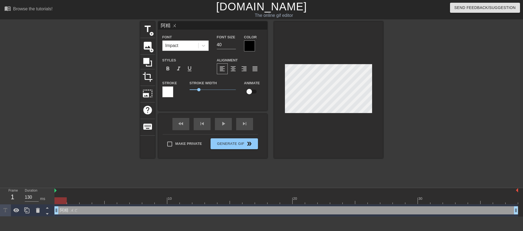
type textarea "阿精 ㄨㄛ"
type input "阿精 我"
type textarea "阿精 我"
type input "阿精 我ㄏ"
type textarea "阿精 我ㄏ"
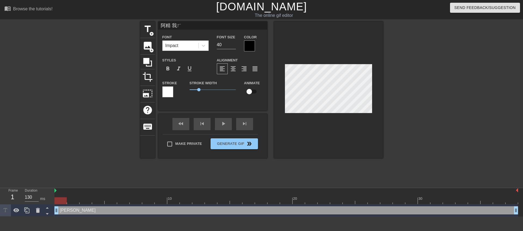
type input "阿精 我ㄏㄨ"
type textarea "阿精 我ㄏㄨ"
type input "阿精 我ㄏㄨㄟ"
type textarea "阿精 我ㄏㄨㄟ"
type input "阿精 我會"
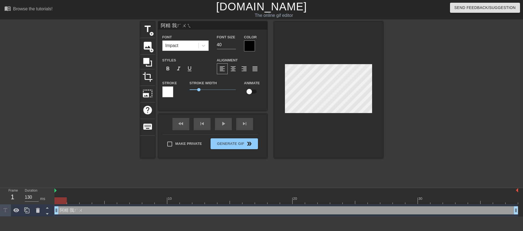
type textarea "阿精 我會"
type input "阿精 我會ㄞ"
type textarea "阿精 我會ㄞ"
type input "阿精 我會ㄌㄞ"
type textarea "阿精 我會ㄌㄞ"
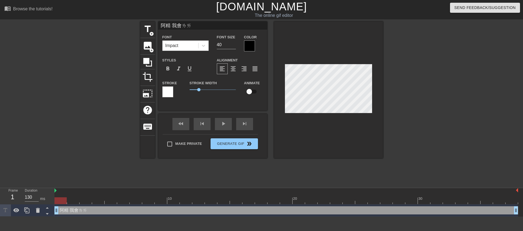
type input "阿精 我會來"
type textarea "阿精 我會來"
type input "阿精 我會來ㄐ"
type textarea "阿精 我會來ㄐ"
type input "阿精 我會來ㄐㄧ"
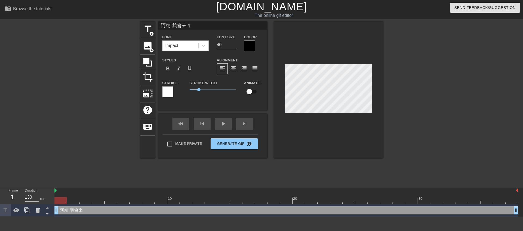
type textarea "阿精 我會來ㄐㄧ"
type input "阿精 我會來ㄐㄧㄡ"
type textarea "阿精 我會來ㄐㄧㄡ"
type input "阿精 我會來救"
type textarea "阿精 我會來救"
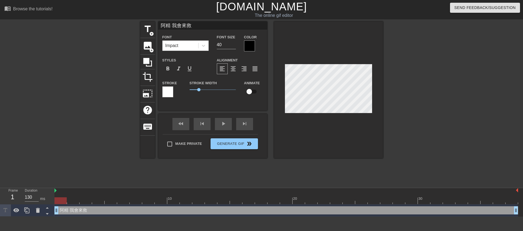
type input "阿精 我會來救ㄋ"
type textarea "阿精 我會來救ㄋ"
type input "阿精 我會來救ㄋㄧ"
type textarea "阿精 我會來救ㄋㄧ"
type input "阿精 我會來救你"
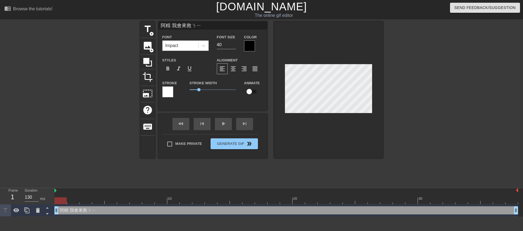
type textarea "阿精 我會來救你"
type input "阿精 我會來救你ㄜ"
type textarea "阿精 我會來救你ㄜ"
type input "阿精 我會來救你ㄉㄜ"
type textarea "阿精 我會來救你ㄉㄜ"
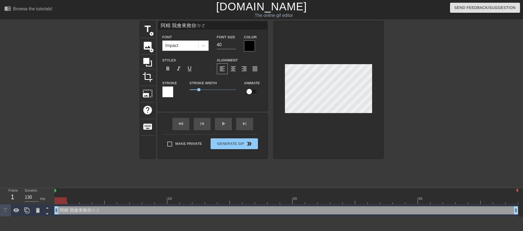
type input "阿精 我會來救你的"
type textarea "阿精 我會來救你的"
click at [234, 46] on input "39" at bounding box center [226, 45] width 19 height 9
click at [234, 46] on input "38" at bounding box center [226, 45] width 19 height 9
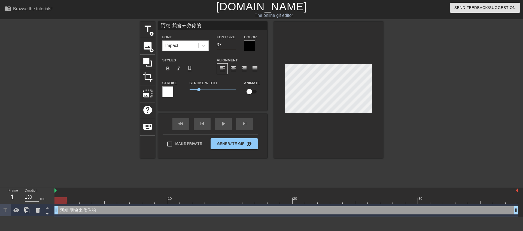
click at [234, 46] on input "37" at bounding box center [226, 45] width 19 height 9
click at [234, 46] on input "36" at bounding box center [226, 45] width 19 height 9
type input "37"
click at [234, 43] on input "37" at bounding box center [226, 45] width 19 height 9
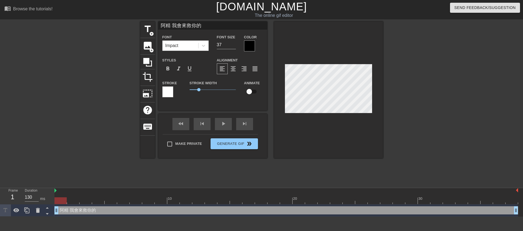
scroll to position [1, 1]
click at [249, 44] on div at bounding box center [249, 46] width 11 height 11
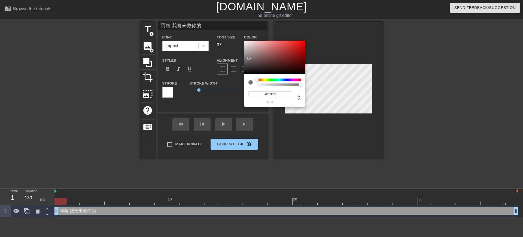
drag, startPoint x: 249, startPoint y: 58, endPoint x: 227, endPoint y: 27, distance: 38.1
click at [227, 27] on div "#FFFFFF hex" at bounding box center [261, 118] width 523 height 237
click at [250, 47] on div at bounding box center [249, 47] width 3 height 3
type input "#FFFAFA"
drag, startPoint x: 250, startPoint y: 47, endPoint x: 245, endPoint y: 38, distance: 11.0
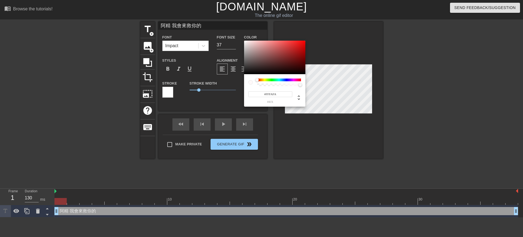
click at [245, 38] on div "#FFFAFA hex" at bounding box center [261, 118] width 523 height 237
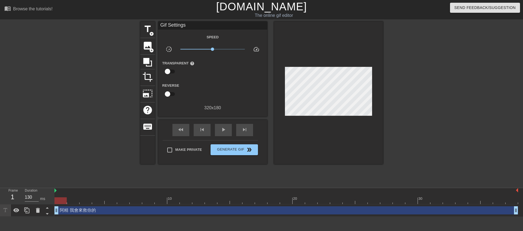
drag, startPoint x: 63, startPoint y: 200, endPoint x: 58, endPoint y: 197, distance: 6.0
click at [58, 197] on div "10 20 30" at bounding box center [285, 196] width 463 height 16
click at [82, 145] on div at bounding box center [93, 103] width 82 height 163
drag, startPoint x: 56, startPoint y: 208, endPoint x: 46, endPoint y: 210, distance: 10.8
click at [46, 210] on div "Frame 2 Duration 130 ms 10 20 30 阿精 我會來救你的 drag_handle drag_handle" at bounding box center [261, 202] width 523 height 29
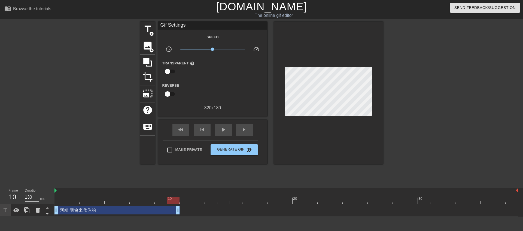
drag, startPoint x: 515, startPoint y: 209, endPoint x: 179, endPoint y: 205, distance: 336.1
click at [179, 205] on div "阿精 我會來救你的 drag_handle drag_handle" at bounding box center [285, 211] width 463 height 12
click at [457, 103] on div at bounding box center [430, 103] width 82 height 163
click at [145, 31] on span "title" at bounding box center [147, 29] width 10 height 10
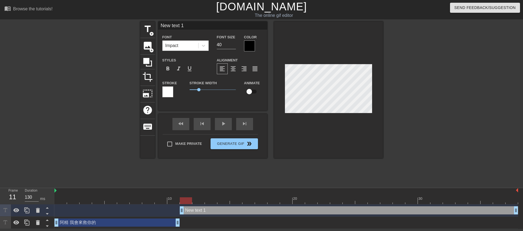
drag, startPoint x: 169, startPoint y: 210, endPoint x: 188, endPoint y: 209, distance: 18.5
type input "New text"
type textarea "New text"
type input "New text"
type textarea "New text"
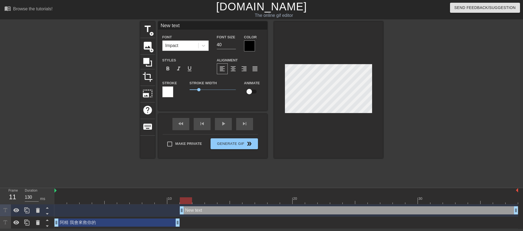
type input "New tex"
type textarea "New tex"
type input "New te"
type textarea "New te"
type input "New t"
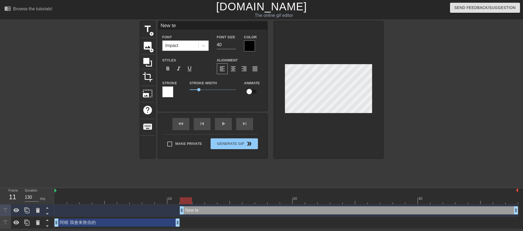
type textarea "New t"
type input "New"
type textarea "New"
type input "New"
type textarea "New"
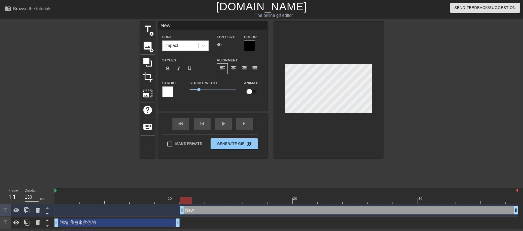
type input "Ne"
type textarea "Ne"
type input "N"
type textarea "N"
type input "ㄅ"
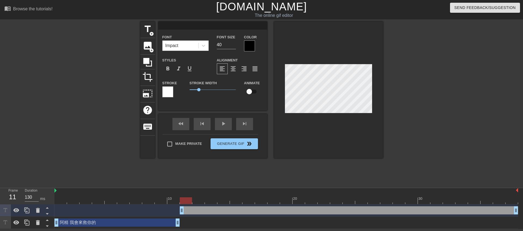
type textarea "ㄅ"
type input "ㄅㄨ"
type textarea "ㄅㄨ"
type input "不"
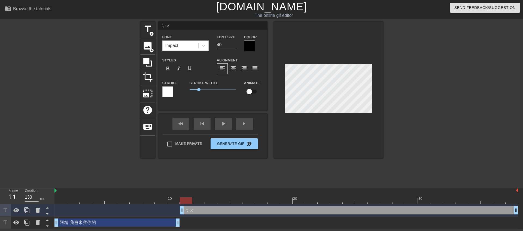
type textarea "不"
type input "不ㄧ"
type textarea "不ㄧ"
type input "不ㄧㄠ"
type textarea "不ㄧㄠ"
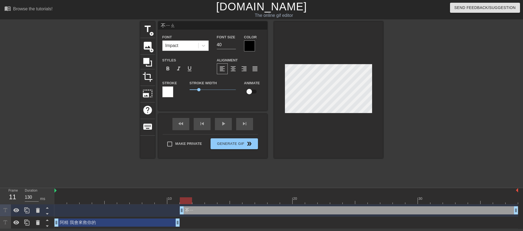
scroll to position [1, 1]
type input "不要"
type textarea "不要"
type input "不要ㄔ"
type textarea "不要ㄔ"
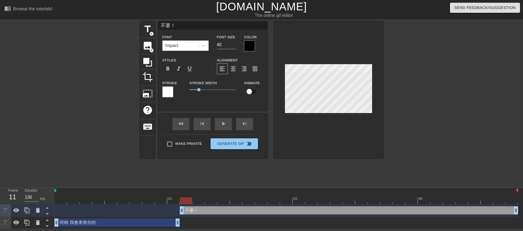
type input "不要吃"
type textarea "不要吃"
type input "不要吃ㄊ"
type textarea "不要吃ㄊ"
type input "不要吃ㄊㄞ"
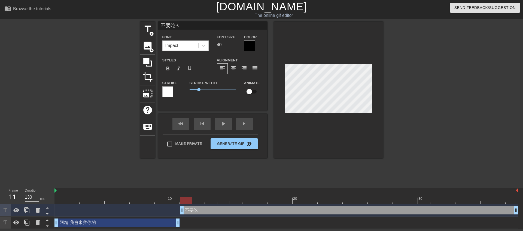
type textarea "不要吃ㄊㄞ"
type input "不要吃太"
type textarea "不要吃太"
type input "不要吃太ㄆ"
type textarea "不要吃太ㄆ"
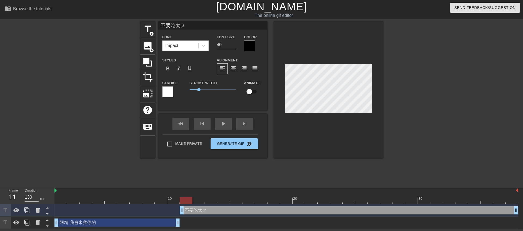
type input "不要吃太ㄆㄤ"
type textarea "不要吃太ㄆㄤ"
type input "不要吃太胖"
type textarea "不要吃太胖"
type input "不要吃太胖"
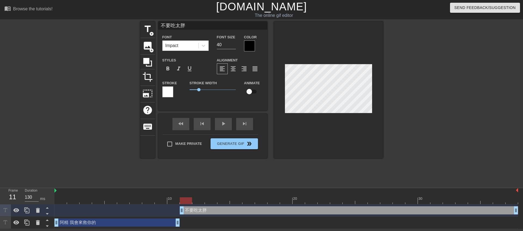
type textarea "不要吃太胖"
type input "不要吃太胖 ㄏ"
type textarea "不要吃太胖 ㄏ"
type input "不要吃太胖 ㄏㄨ"
type textarea "不要吃太胖 ㄏㄨ"
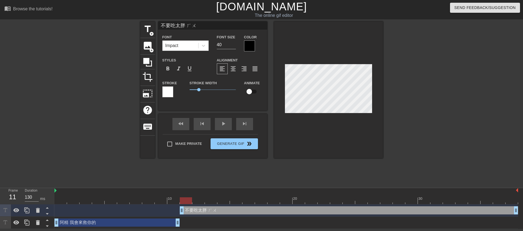
type input "不要吃太胖 ㄏㄨㄟ"
type textarea "不要吃太胖 ㄏㄨㄟ"
type input "不要吃太胖 會"
type textarea "不要吃太胖 會"
type input "不要吃太胖 會ㄅ"
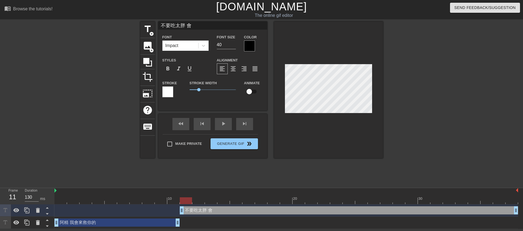
type textarea "不要吃太胖 會ㄅ"
type input "不要吃太胖 會ㄅㄟ"
type textarea "不要吃太胖 會ㄅㄟ"
type input "不要吃太胖 會被"
type textarea "不要吃太胖 會被"
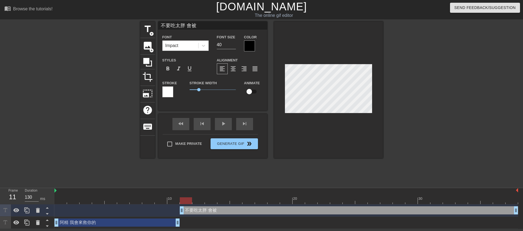
type input "不要吃太胖 會被ㄕ"
type textarea "不要吃太胖 會被ㄕ"
type input "不要吃太胖 會被ㄕㄚ"
type textarea "不要吃太胖 會被ㄕㄚ"
type input "不要吃太胖 會被殺"
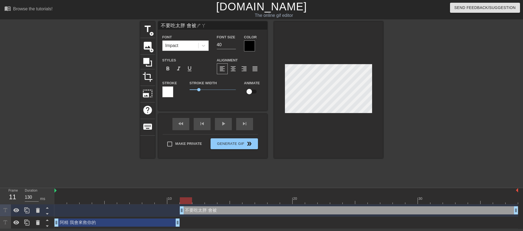
type textarea "不要吃太胖 會被殺"
type input "不要吃太胖 會被殺ㄉ"
type textarea "不要吃太胖 會被殺ㄉ"
type input "不要吃太胖 會被殺ㄉㄧ"
type textarea "不要吃太胖 會被殺ㄉㄧ"
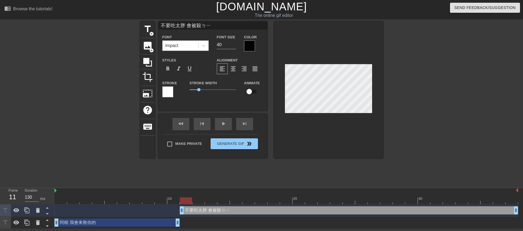
type input "不要吃太胖 會被殺ㄉㄧㄠ"
type textarea "不要吃太胖 會被殺ㄉㄧㄠ"
type input "不要吃太胖 會被殺掉"
type textarea "不要吃太胖 會被殺掉"
type input "不要吃太胖 會被殺掉ㄉ"
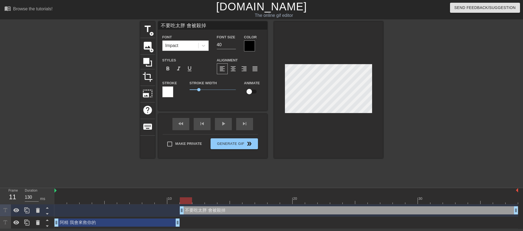
type textarea "不要吃太胖 會被殺掉ㄉ"
type input "不要吃太胖 會被殺掉ㄉㄜ"
type textarea "不要吃太胖 會被殺掉ㄉㄜ"
type input "不要吃太胖 會被殺掉的"
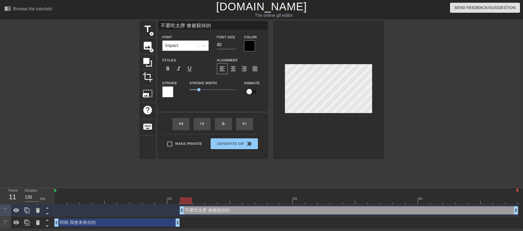
type textarea "不要吃太胖 會被殺掉的"
click at [218, 50] on div "Font Size 40" at bounding box center [226, 43] width 27 height 18
click at [224, 48] on input "40" at bounding box center [226, 45] width 19 height 9
click at [236, 47] on div "Font Size 40" at bounding box center [226, 43] width 27 height 18
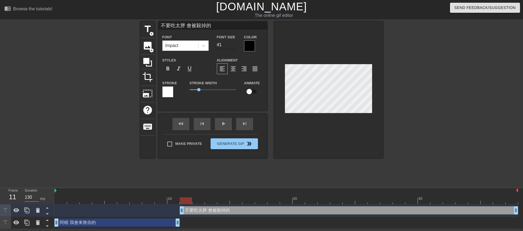
click at [233, 43] on input "41" at bounding box center [226, 45] width 19 height 9
click at [233, 43] on input "42" at bounding box center [226, 45] width 19 height 9
click at [233, 43] on input "43" at bounding box center [226, 45] width 19 height 9
click at [234, 44] on input "44" at bounding box center [226, 45] width 19 height 9
click at [234, 47] on input "34" at bounding box center [226, 45] width 19 height 9
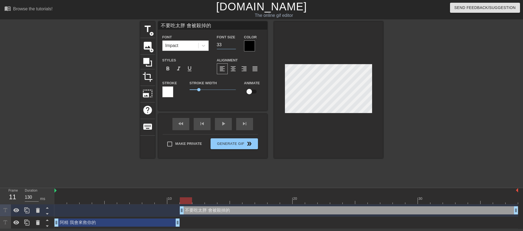
click at [234, 47] on input "33" at bounding box center [226, 45] width 19 height 9
click at [234, 47] on input "32" at bounding box center [226, 45] width 19 height 9
type input "31"
click at [234, 47] on input "31" at bounding box center [226, 45] width 19 height 9
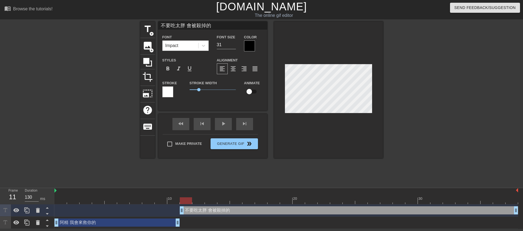
click at [252, 41] on div at bounding box center [249, 46] width 11 height 11
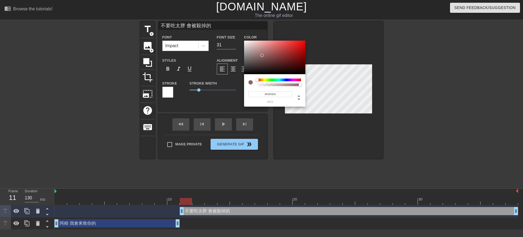
type input "#FFFFFF"
drag, startPoint x: 260, startPoint y: 54, endPoint x: 230, endPoint y: 35, distance: 34.6
click at [230, 35] on div "#FFFFFF hex" at bounding box center [261, 118] width 523 height 237
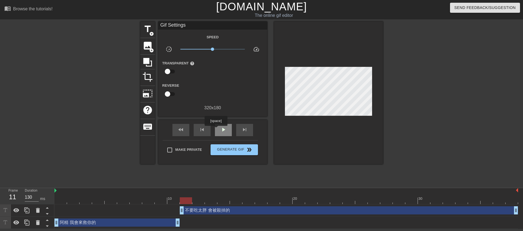
click at [216, 130] on div "play_arrow" at bounding box center [223, 130] width 17 height 12
click at [240, 148] on span "Generate Gif double_arrow" at bounding box center [234, 150] width 43 height 7
